Goal: Navigation & Orientation: Find specific page/section

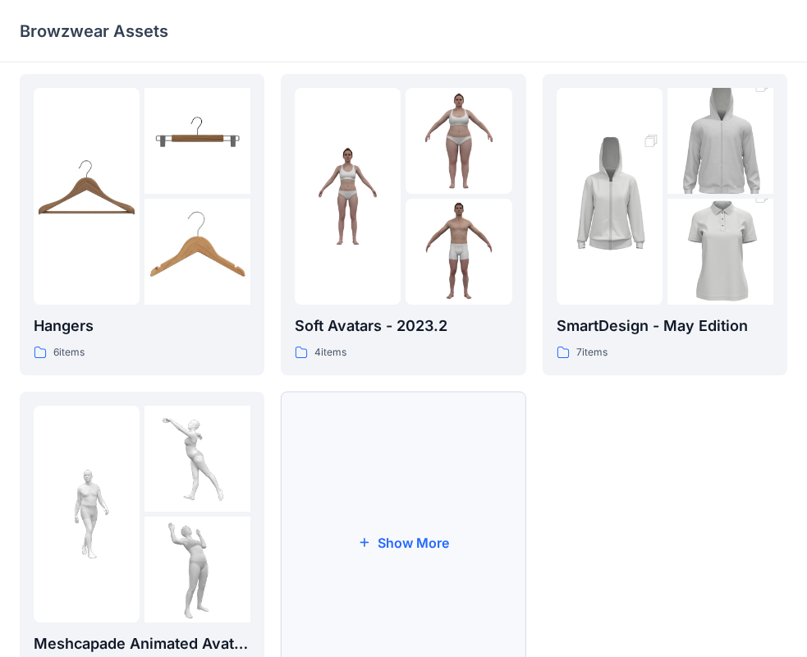
click at [405, 484] on button "Show More" at bounding box center [403, 542] width 245 height 301
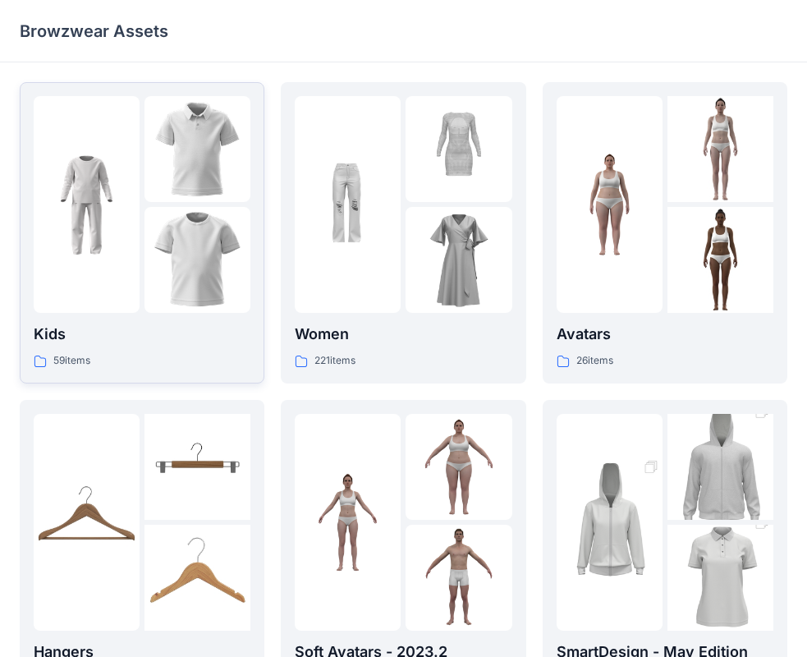
click at [135, 272] on div at bounding box center [87, 204] width 106 height 217
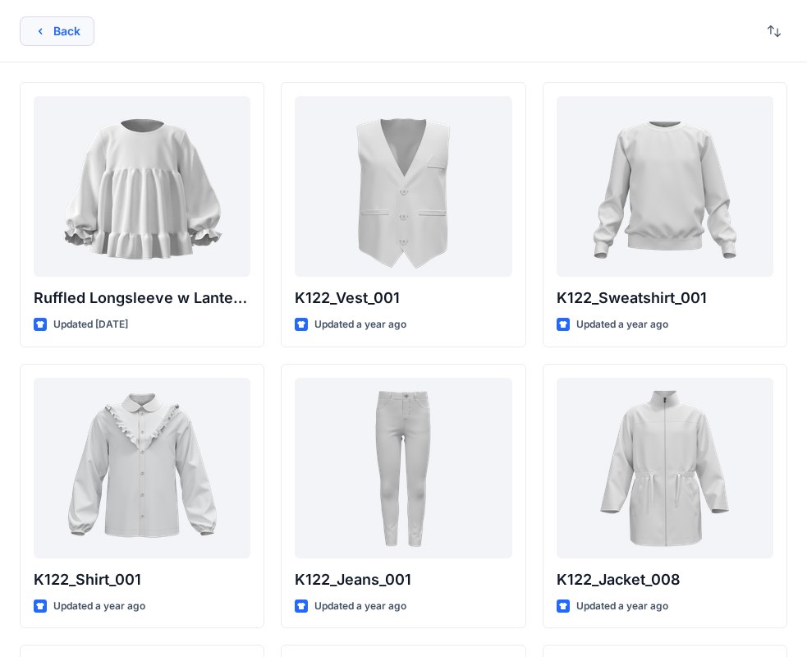
click at [86, 33] on button "Back" at bounding box center [57, 31] width 75 height 30
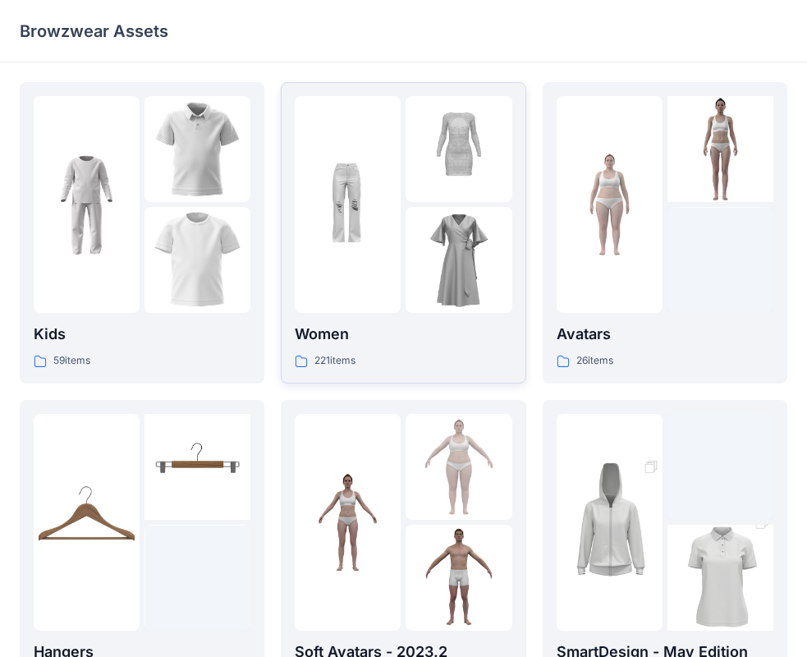
click at [334, 124] on div at bounding box center [348, 204] width 106 height 217
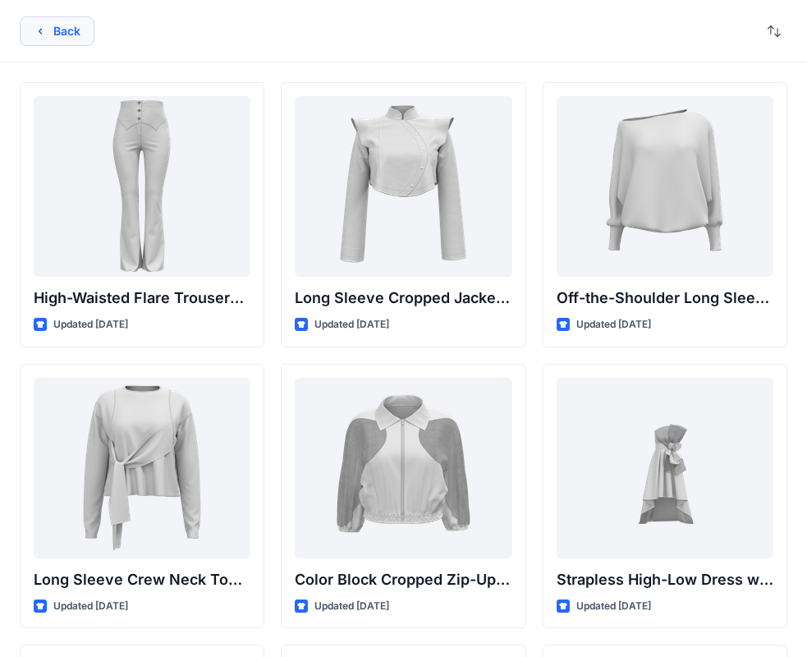
click at [68, 28] on button "Back" at bounding box center [57, 31] width 75 height 30
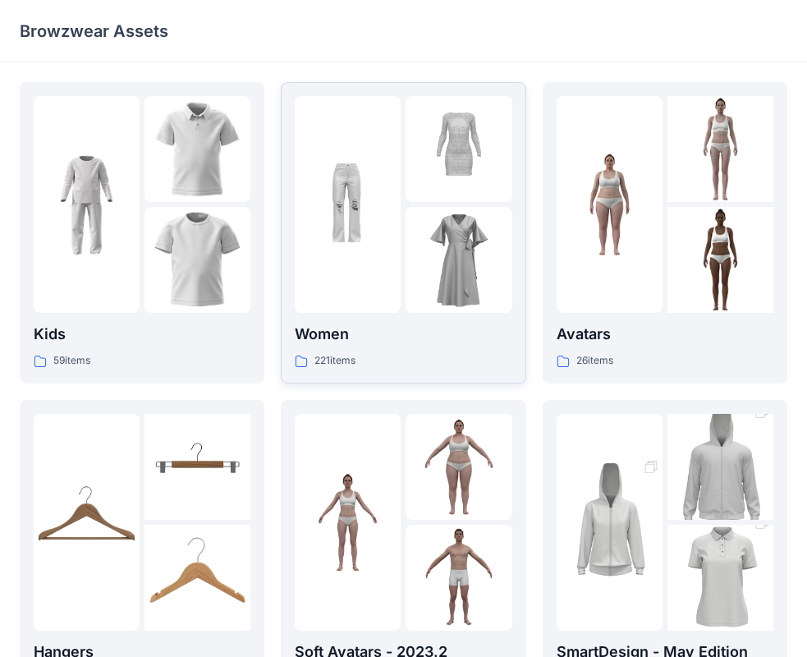
click at [385, 135] on div at bounding box center [348, 204] width 106 height 217
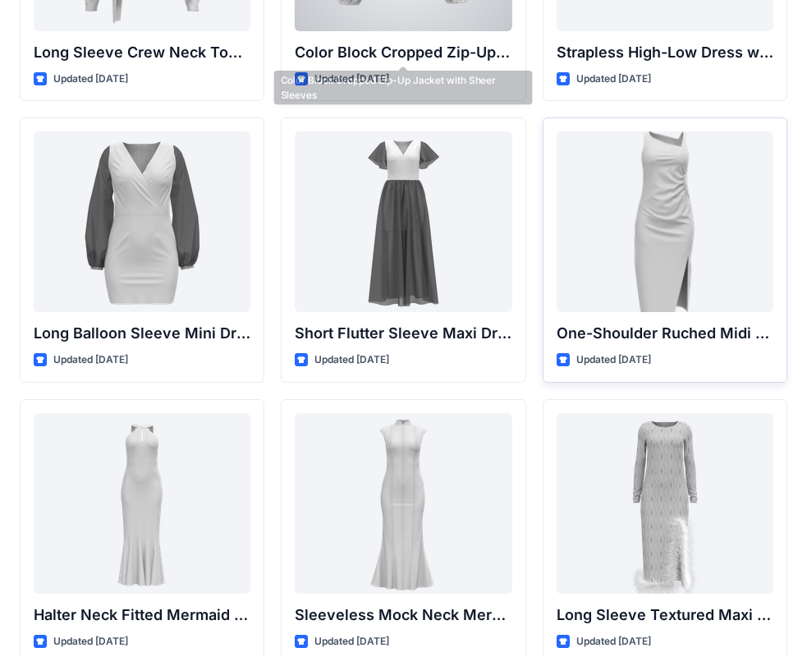
scroll to position [575, 0]
